Goal: Information Seeking & Learning: Stay updated

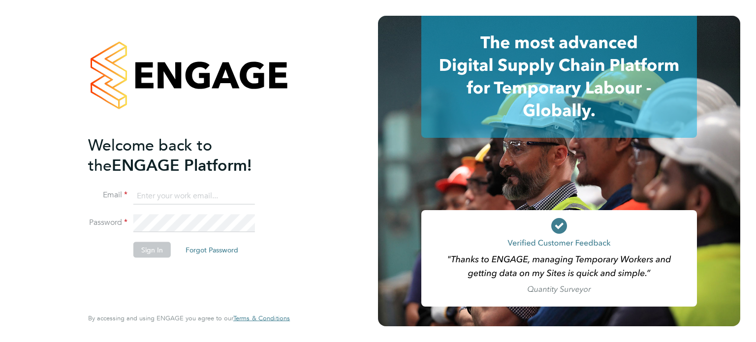
type input "chris.watson@vgcgroup.co.uk"
click at [149, 246] on button "Sign In" at bounding box center [151, 250] width 37 height 16
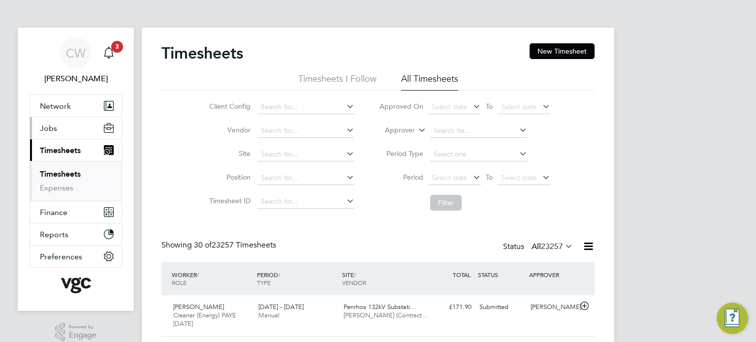
click at [67, 125] on button "Jobs" at bounding box center [76, 128] width 92 height 22
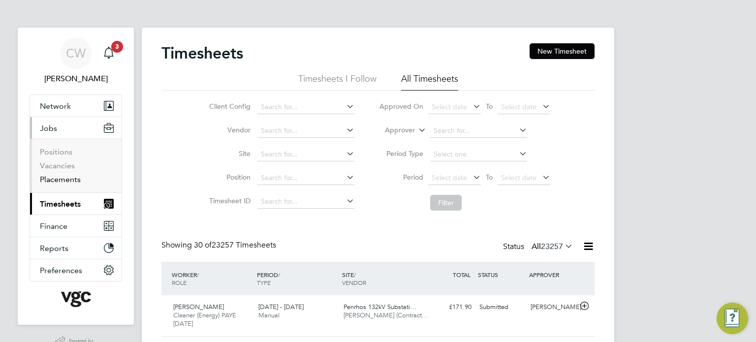
click at [52, 175] on link "Placements" at bounding box center [60, 179] width 41 height 9
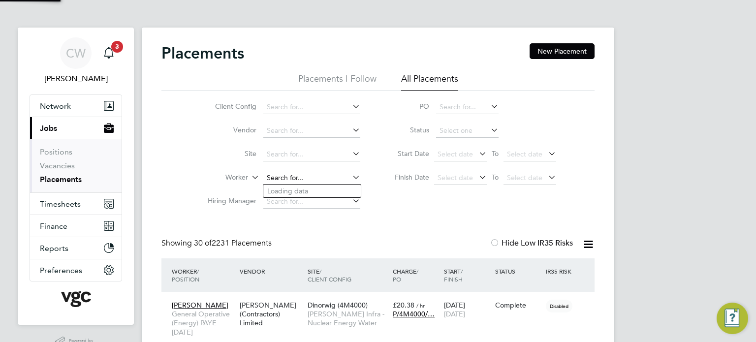
click at [273, 175] on input at bounding box center [311, 178] width 97 height 14
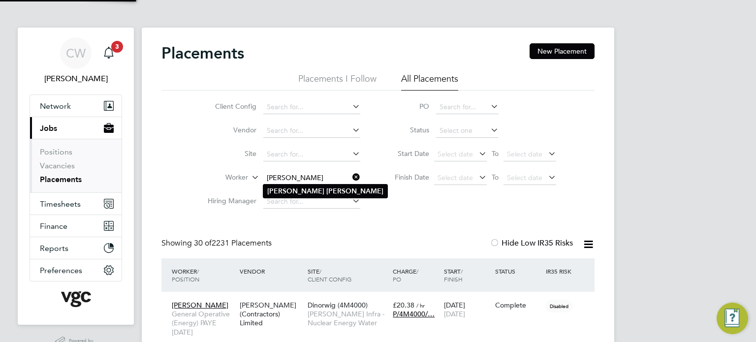
click at [327, 194] on b "Clarke" at bounding box center [355, 191] width 57 height 8
type input "Donna Clarke"
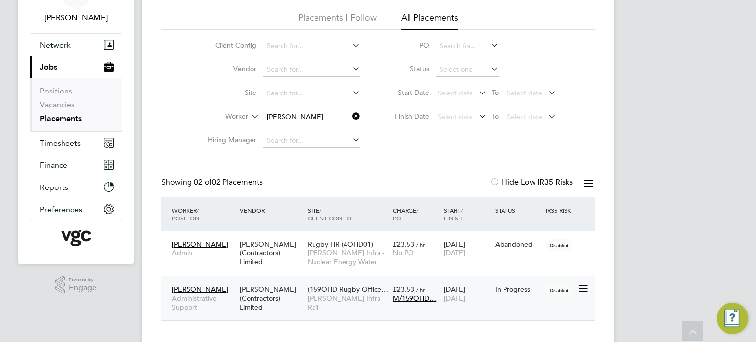
click at [548, 297] on div "Disabled" at bounding box center [561, 289] width 34 height 19
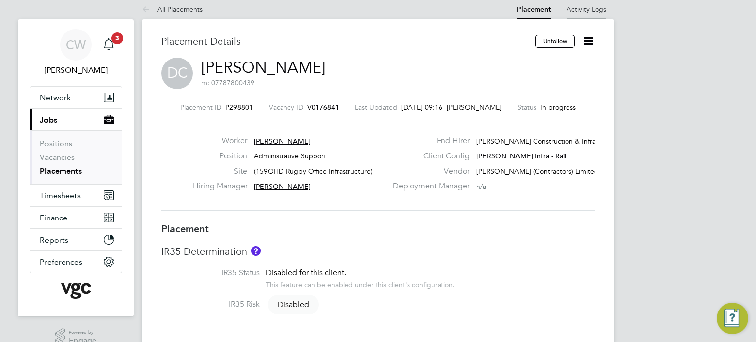
click at [569, 9] on link "Activity Logs" at bounding box center [587, 9] width 40 height 9
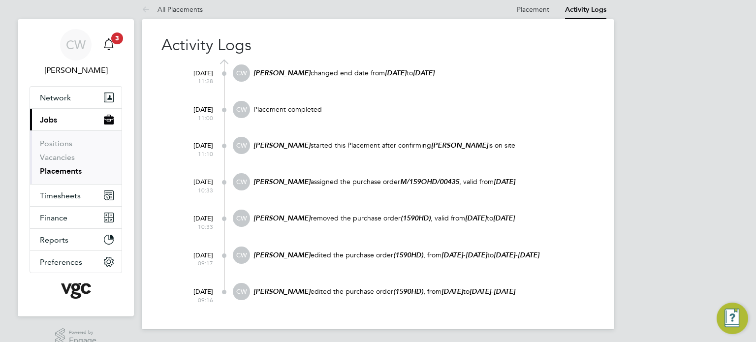
click at [122, 35] on span "3" at bounding box center [117, 39] width 12 height 12
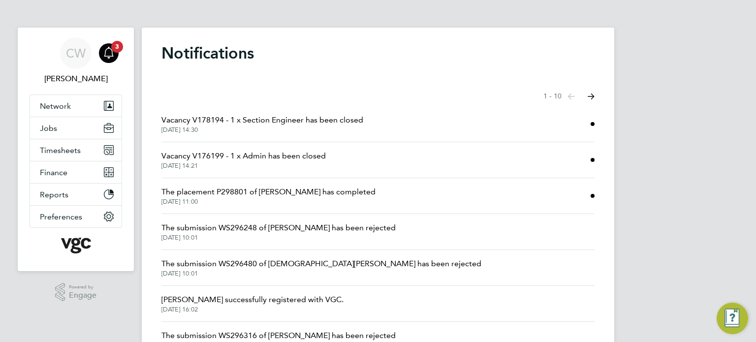
click at [250, 177] on li "Vacancy V176199 - 1 x Admin has been closed 22 Sep 2025, 14:21" at bounding box center [378, 160] width 433 height 36
click at [267, 162] on span "Vacancy V176199 - 1 x Admin has been closed" at bounding box center [244, 156] width 164 height 12
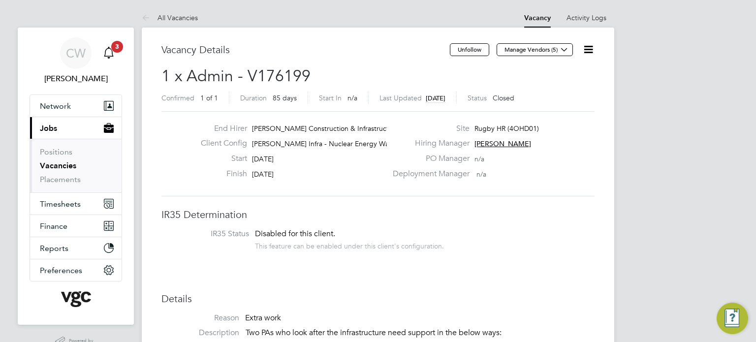
click at [113, 45] on span "3" at bounding box center [117, 47] width 12 height 12
